Goal: Transaction & Acquisition: Purchase product/service

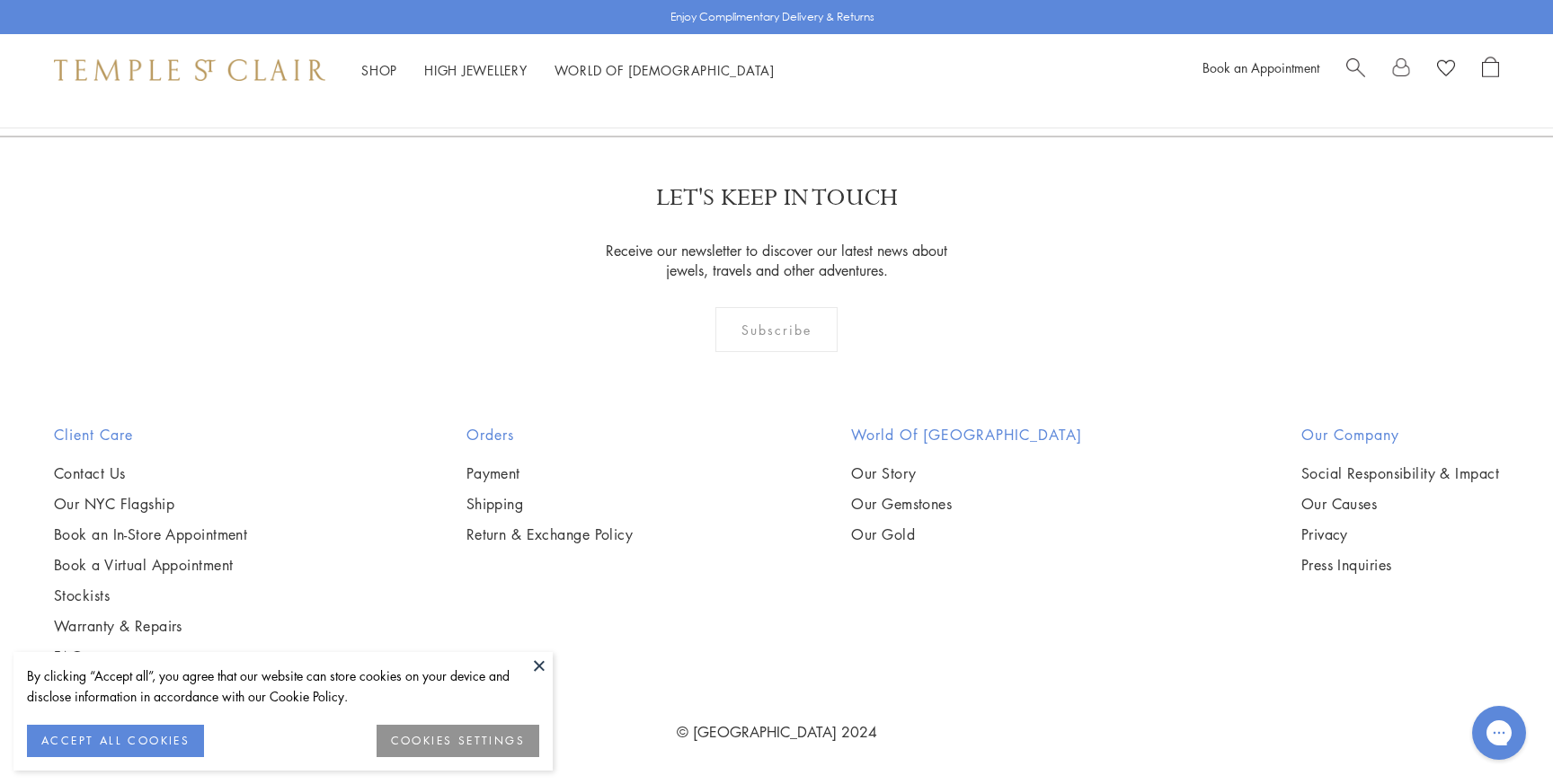
scroll to position [2520, 0]
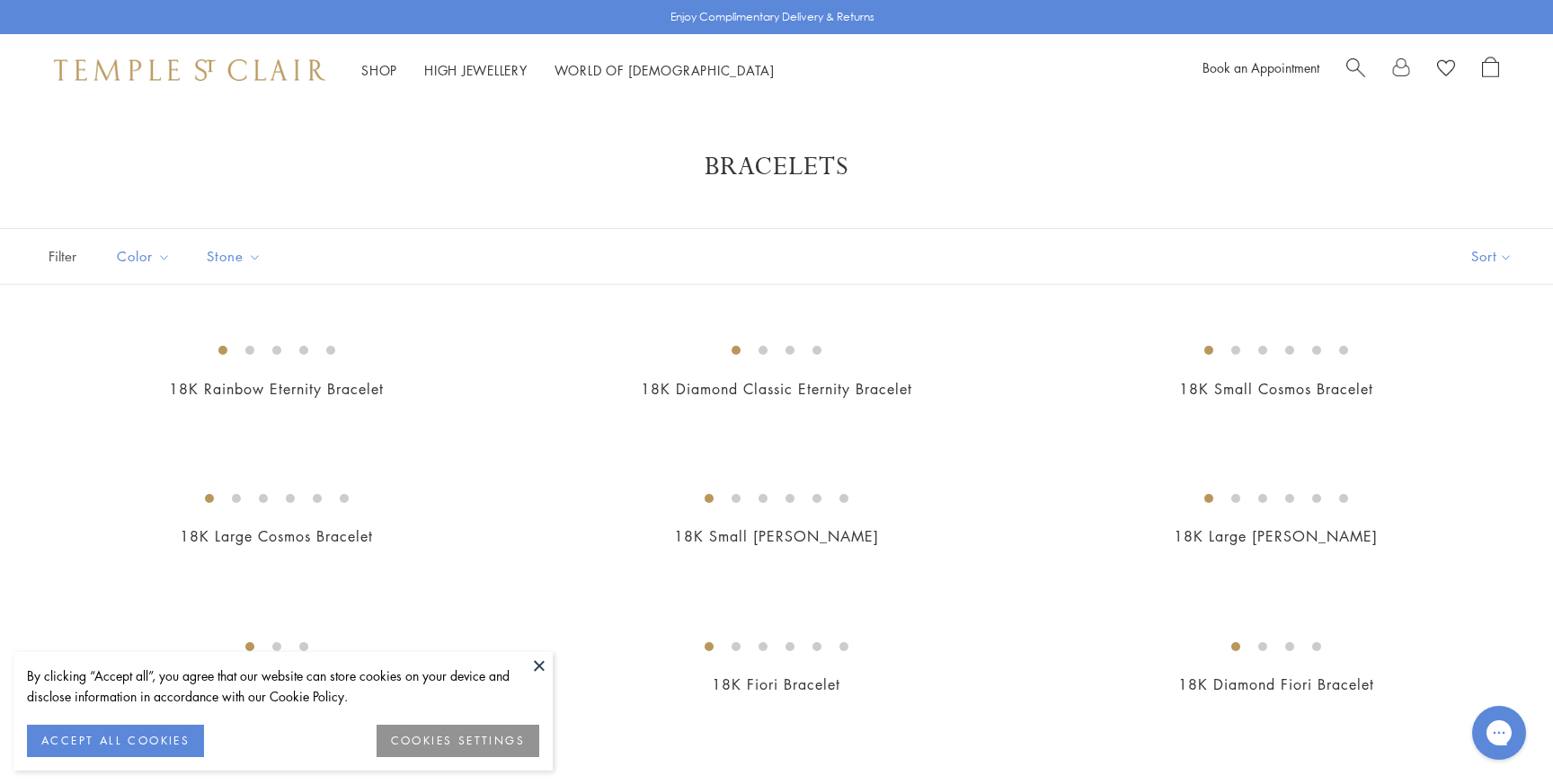
click at [1352, 66] on span "Search" at bounding box center [1355, 65] width 18 height 18
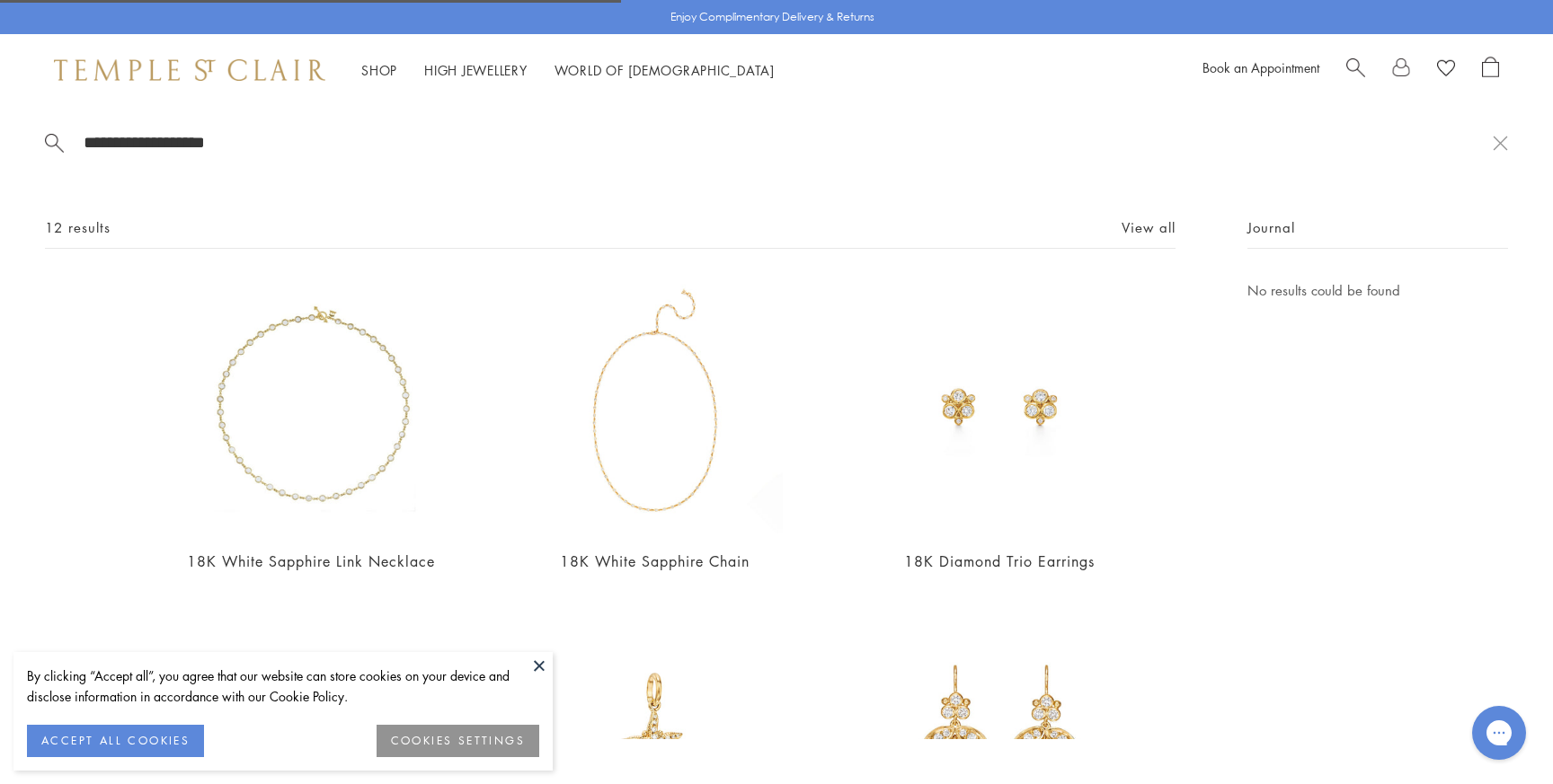
type input "**********"
